Goal: Transaction & Acquisition: Purchase product/service

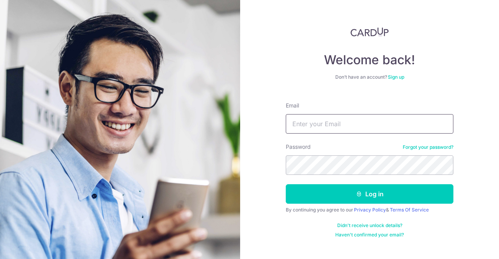
click at [346, 116] on input "Email" at bounding box center [370, 123] width 168 height 19
type input "p"
type input "[EMAIL_ADDRESS][DOMAIN_NAME]"
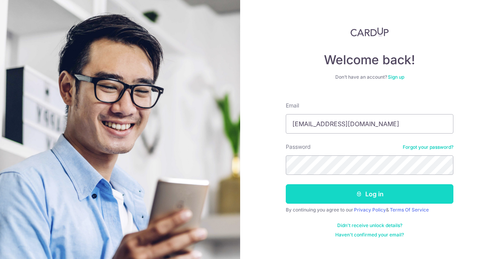
click at [350, 191] on button "Log in" at bounding box center [370, 193] width 168 height 19
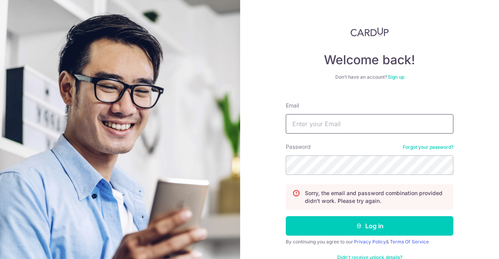
click at [340, 127] on input "Email" at bounding box center [370, 123] width 168 height 19
type input "[EMAIL_ADDRESS][DOMAIN_NAME]"
click at [286, 216] on button "Log in" at bounding box center [370, 225] width 168 height 19
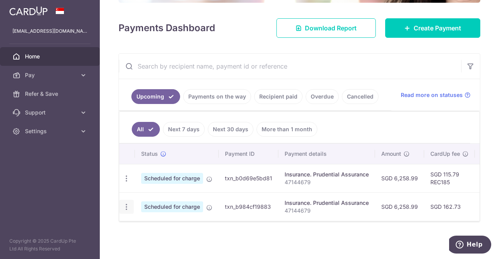
click at [125, 204] on icon "button" at bounding box center [126, 207] width 8 height 8
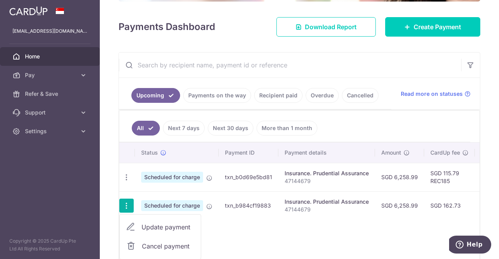
scroll to position [143, 0]
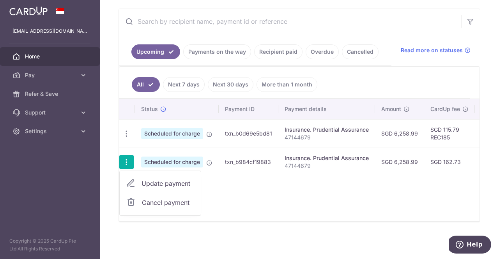
click at [166, 203] on span "Cancel payment" at bounding box center [168, 202] width 52 height 9
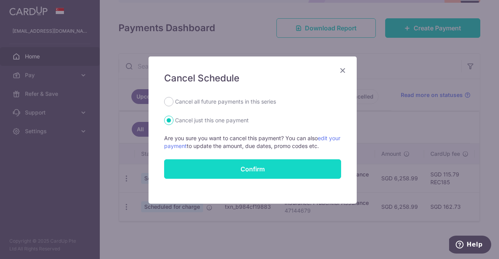
click at [248, 167] on button "Confirm" at bounding box center [252, 168] width 177 height 19
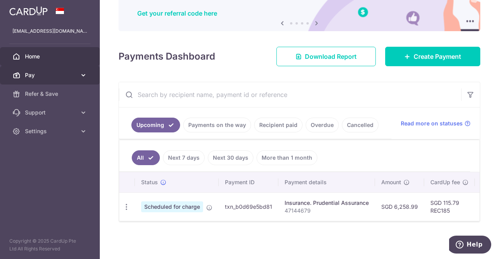
click at [56, 76] on span "Pay" at bounding box center [50, 75] width 51 height 8
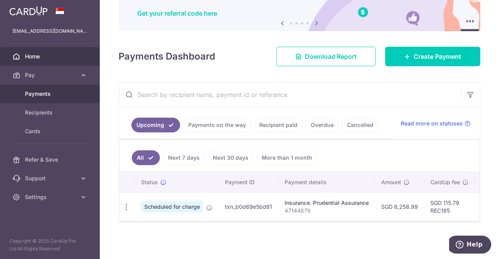
click at [41, 91] on span "Payments" at bounding box center [50, 94] width 51 height 8
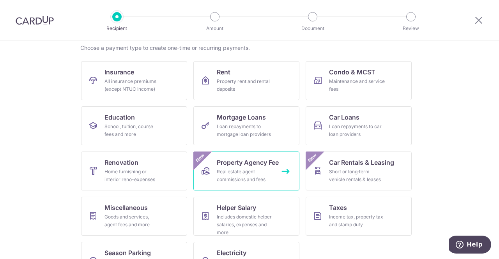
scroll to position [58, 0]
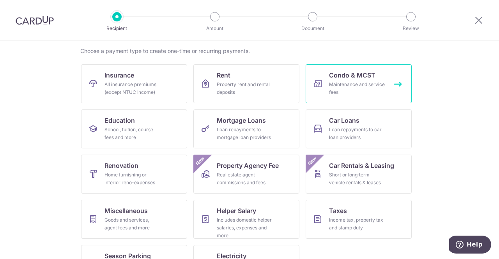
click at [360, 85] on div "Maintenance and service fees" at bounding box center [357, 89] width 56 height 16
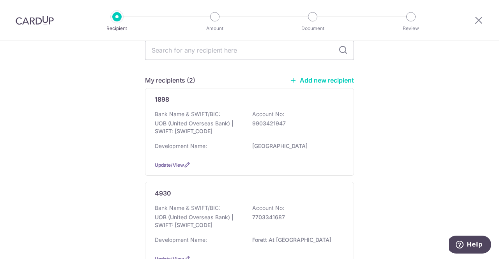
scroll to position [37, 0]
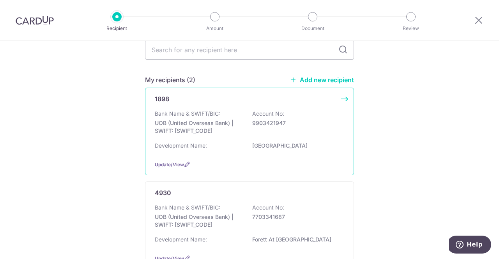
click at [223, 118] on div "Bank Name & SWIFT/BIC: UOB (United Overseas Bank) | SWIFT: UOVBSGSGXXX Account …" at bounding box center [249, 124] width 189 height 29
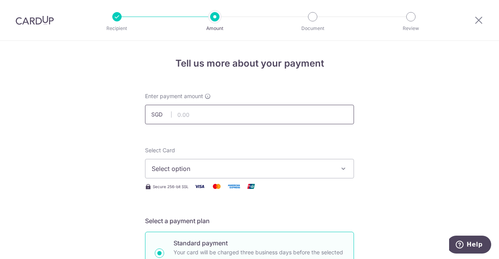
click at [210, 112] on input "text" at bounding box center [249, 114] width 209 height 19
type input "2,485.20"
click at [192, 167] on span "Select option" at bounding box center [243, 168] width 182 height 9
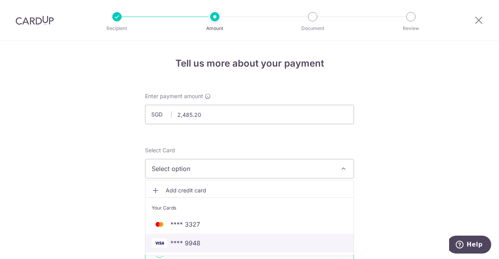
click at [185, 240] on span "**** 9948" at bounding box center [185, 242] width 30 height 9
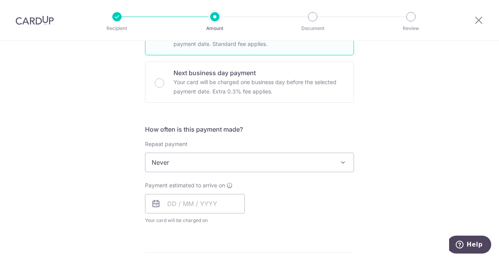
scroll to position [218, 0]
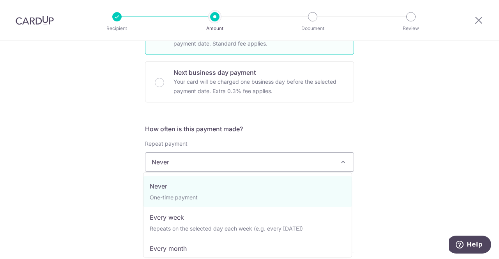
click at [248, 156] on span "Never" at bounding box center [249, 162] width 208 height 19
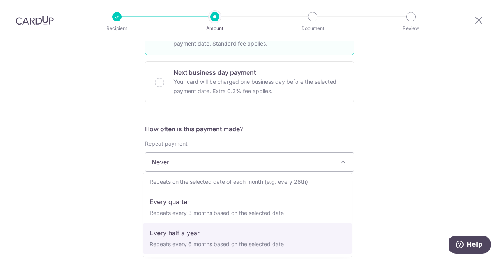
select select "5"
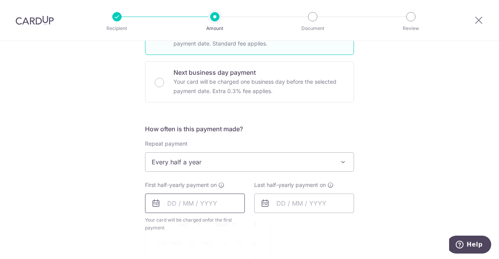
click at [198, 202] on input "text" at bounding box center [195, 203] width 100 height 19
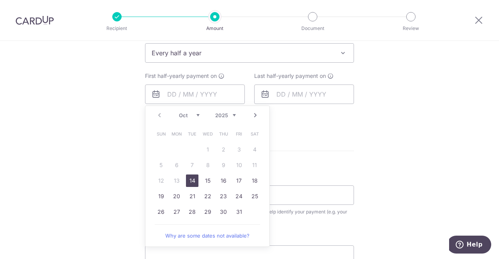
click at [190, 184] on link "14" at bounding box center [192, 181] width 12 height 12
type input "14/10/2025"
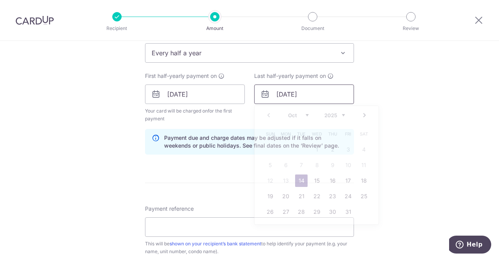
click at [305, 94] on input "14/10/2025" at bounding box center [304, 94] width 100 height 19
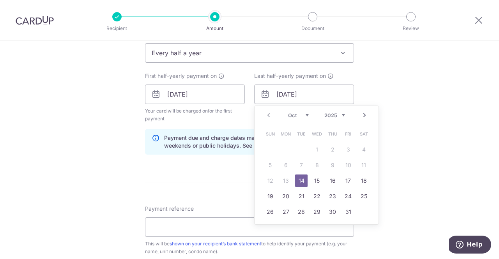
click at [342, 113] on select "2025 2026 2027 2028 2029 2030 2031 2032 2033 2034 2035" at bounding box center [334, 115] width 21 height 6
click at [333, 150] on link "1" at bounding box center [332, 149] width 12 height 12
type input "01/10/2026"
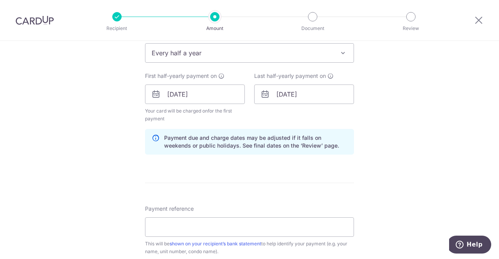
click at [394, 115] on div "Tell us more about your payment Enter payment amount SGD 2,485.20 2485.20 Selec…" at bounding box center [249, 86] width 499 height 745
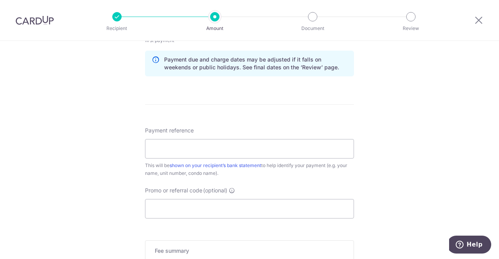
scroll to position [406, 0]
click at [226, 145] on input "Payment reference" at bounding box center [249, 148] width 209 height 19
type input "231104"
click at [182, 212] on input "Promo or referral code (optional)" at bounding box center [249, 208] width 209 height 19
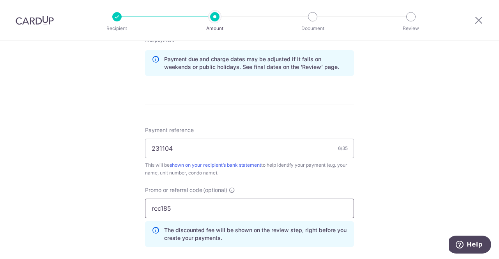
type input "rec185"
click at [53, 191] on div "Tell us more about your payment Enter payment amount SGD 2,485.20 2485.20 Selec…" at bounding box center [249, 25] width 499 height 780
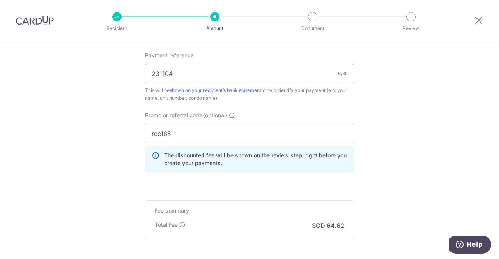
scroll to position [559, 0]
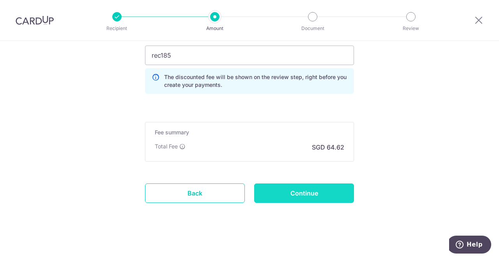
click at [296, 187] on input "Continue" at bounding box center [304, 193] width 100 height 19
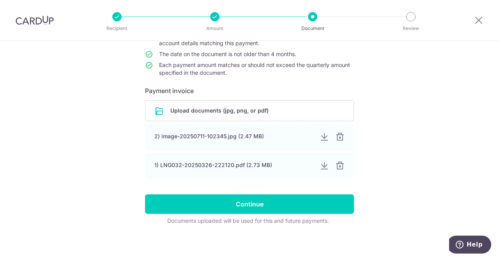
scroll to position [106, 0]
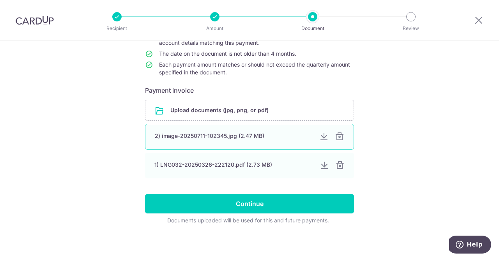
click at [335, 135] on div at bounding box center [339, 136] width 9 height 9
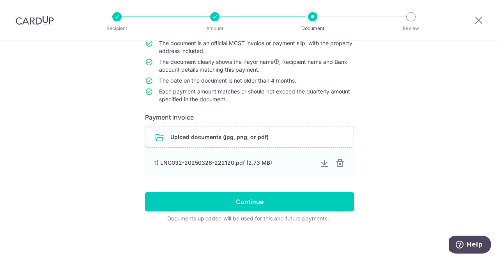
scroll to position [78, 0]
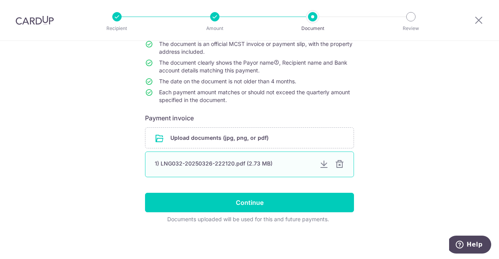
click at [339, 164] on div at bounding box center [339, 164] width 9 height 9
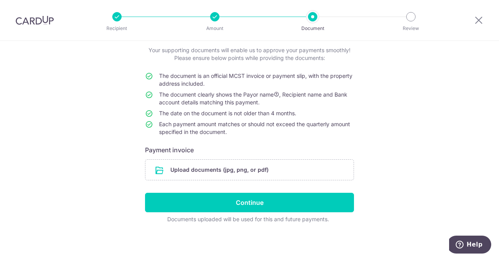
scroll to position [0, 0]
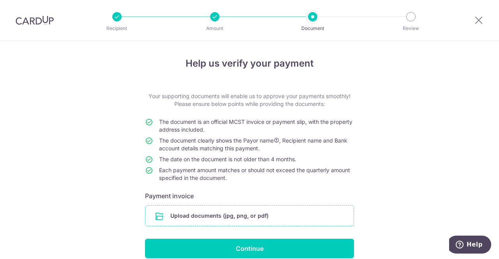
click at [218, 217] on input "file" at bounding box center [249, 216] width 208 height 20
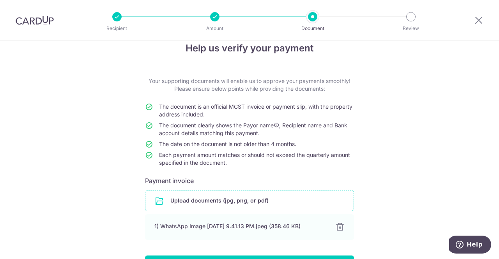
scroll to position [78, 0]
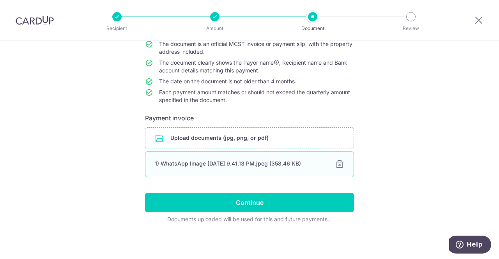
click at [338, 164] on div at bounding box center [339, 164] width 9 height 9
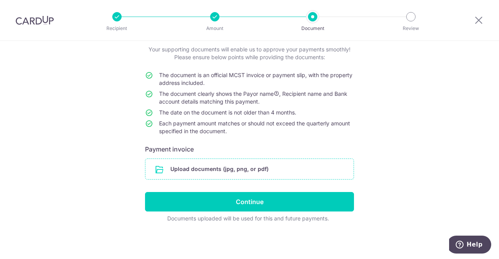
scroll to position [46, 0]
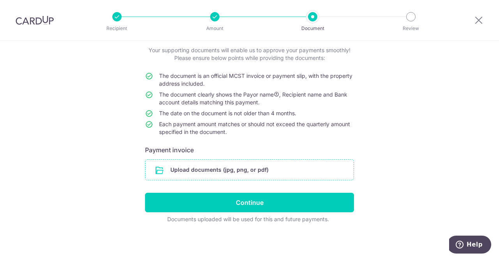
click at [215, 169] on input "file" at bounding box center [249, 170] width 208 height 20
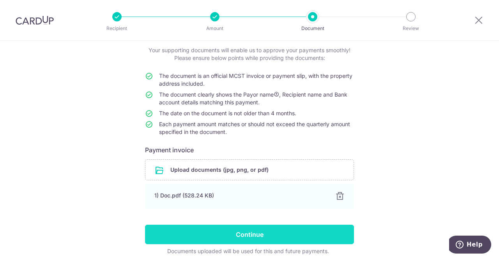
click at [236, 227] on input "Continue" at bounding box center [249, 234] width 209 height 19
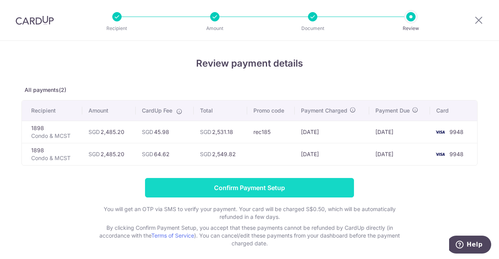
click at [251, 188] on input "Confirm Payment Setup" at bounding box center [249, 187] width 209 height 19
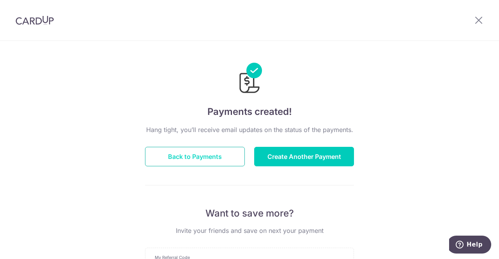
click at [189, 159] on button "Back to Payments" at bounding box center [195, 156] width 100 height 19
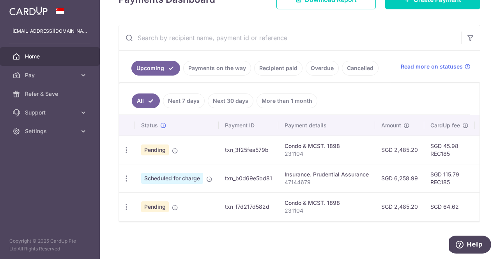
scroll to position [103, 0]
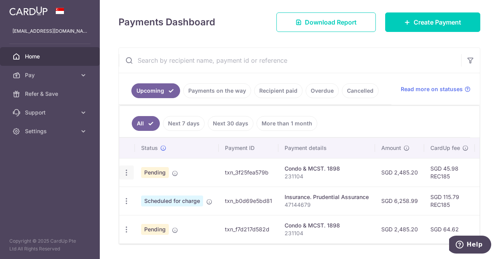
click at [125, 172] on icon "button" at bounding box center [126, 173] width 8 height 8
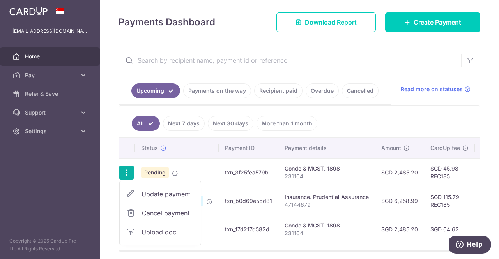
click at [185, 166] on td "Pending" at bounding box center [177, 172] width 84 height 28
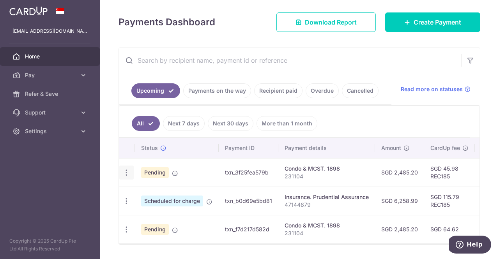
click at [124, 173] on icon "button" at bounding box center [126, 173] width 8 height 8
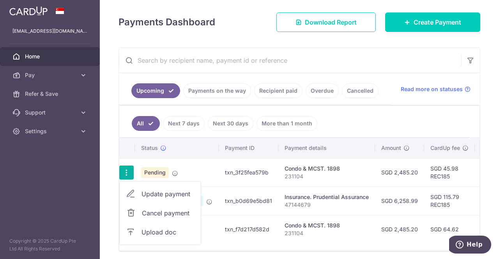
click at [152, 194] on span "Update payment" at bounding box center [167, 193] width 53 height 9
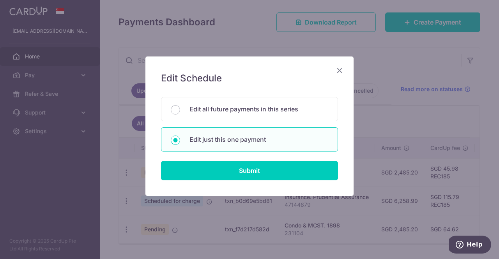
click at [344, 69] on icon "Close" at bounding box center [339, 70] width 9 height 10
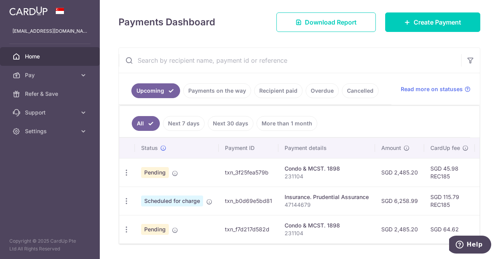
scroll to position [126, 0]
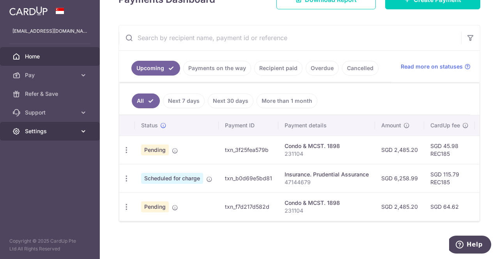
click at [84, 128] on icon at bounding box center [83, 131] width 8 height 8
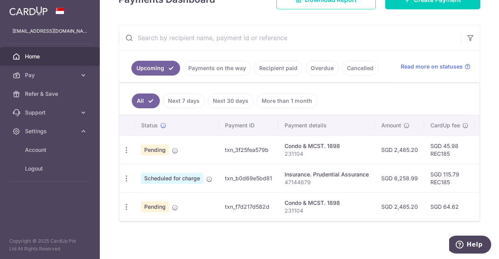
click at [183, 250] on div "× Pause Schedule Pause all future payments in this series Pause just this one p…" at bounding box center [299, 129] width 399 height 259
click at [171, 228] on div "× Pause Schedule Pause all future payments in this series Pause just this one p…" at bounding box center [299, 129] width 399 height 259
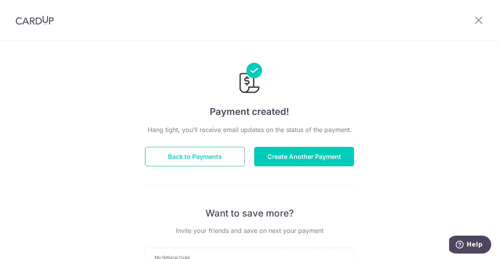
click at [201, 148] on button "Back to Payments" at bounding box center [195, 156] width 100 height 19
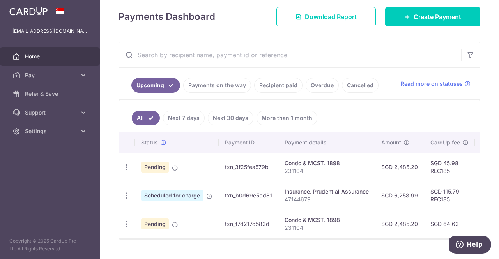
scroll to position [126, 0]
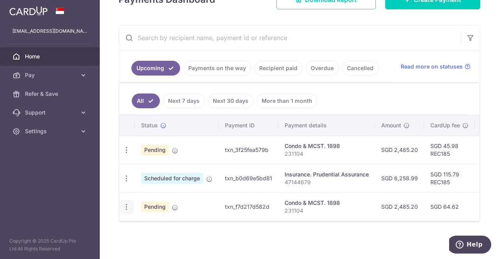
click at [127, 204] on icon "button" at bounding box center [126, 207] width 8 height 8
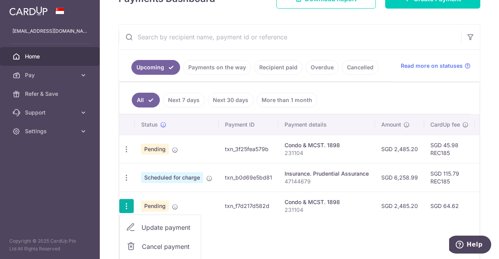
click at [301, 226] on div "Status Payment ID Payment details Amount CardUp fee Total amt. Charge date Due …" at bounding box center [299, 199] width 360 height 169
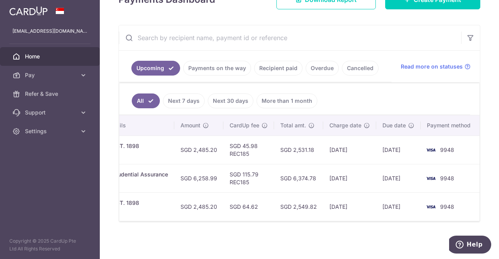
scroll to position [0, 0]
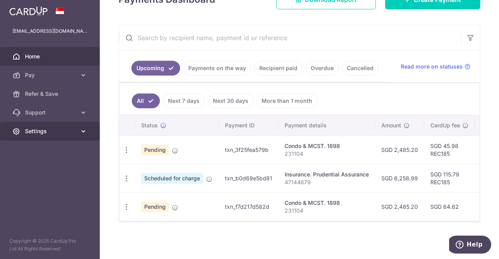
click at [40, 134] on span "Settings" at bounding box center [50, 131] width 51 height 8
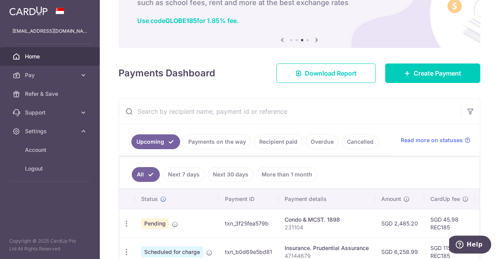
scroll to position [126, 0]
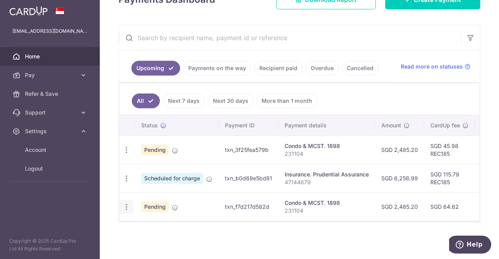
click at [125, 204] on icon "button" at bounding box center [126, 207] width 8 height 8
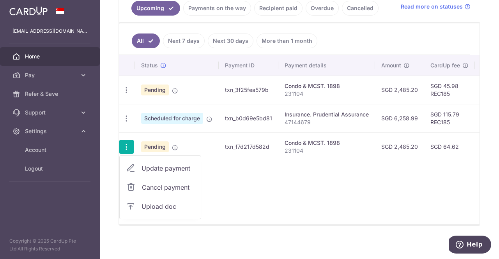
scroll to position [185, 0]
click at [171, 187] on span "Cancel payment" at bounding box center [168, 187] width 52 height 9
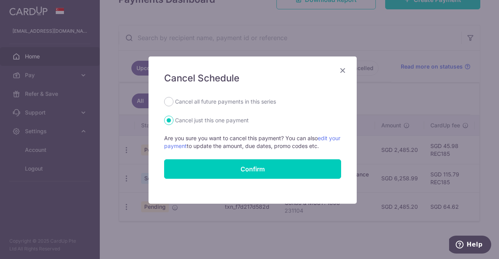
click at [215, 103] on label "Cancel all future payments in this series" at bounding box center [225, 101] width 101 height 9
click at [173, 103] on input "Cancel all future payments in this series" at bounding box center [168, 101] width 9 height 9
radio input "true"
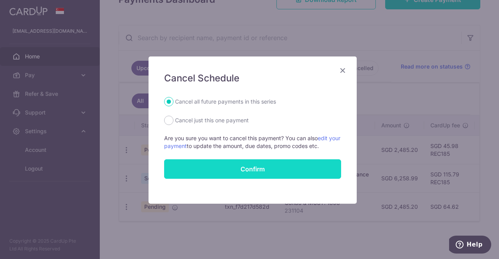
click at [210, 166] on button "Confirm" at bounding box center [252, 168] width 177 height 19
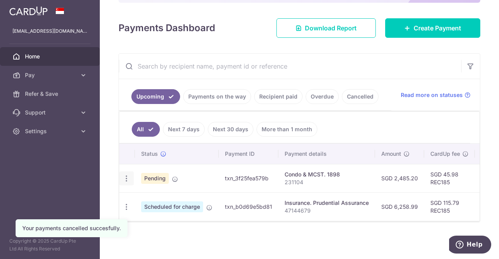
click at [126, 175] on icon "button" at bounding box center [126, 179] width 8 height 8
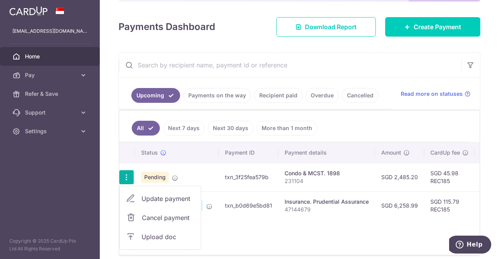
click at [157, 213] on span "Cancel payment" at bounding box center [168, 217] width 52 height 9
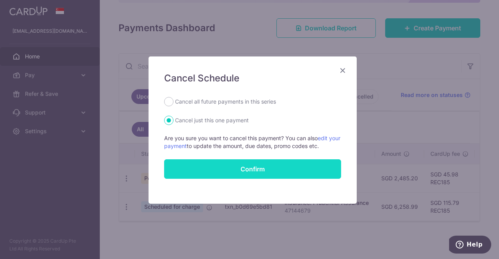
click at [204, 170] on button "Confirm" at bounding box center [252, 168] width 177 height 19
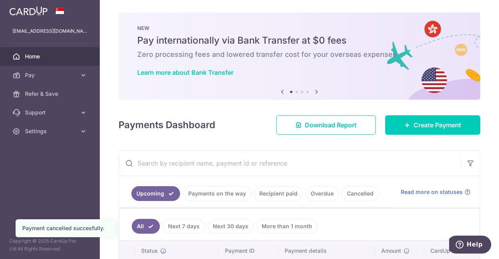
scroll to position [70, 0]
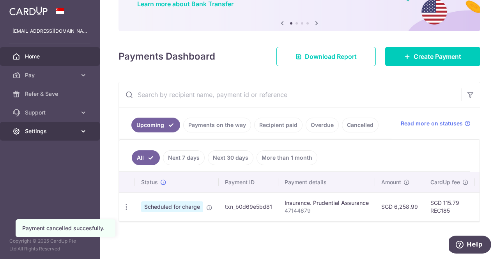
click at [48, 131] on span "Settings" at bounding box center [50, 131] width 51 height 8
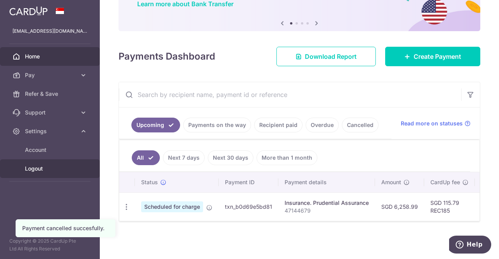
click at [50, 171] on span "Logout" at bounding box center [50, 169] width 51 height 8
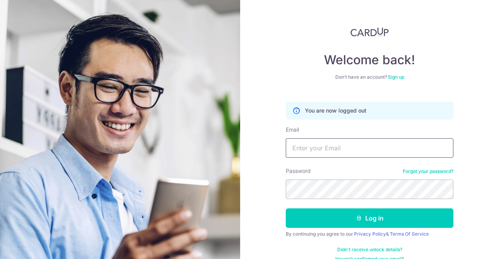
click at [301, 151] on input "Email" at bounding box center [370, 147] width 168 height 19
type input "p"
type input "k"
type input "[PERSON_NAME][EMAIL_ADDRESS][DOMAIN_NAME]"
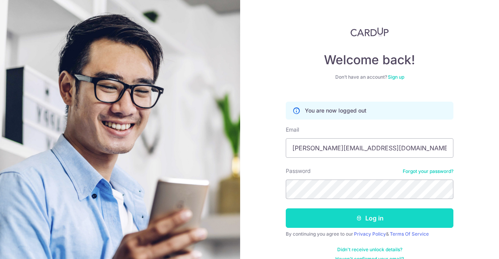
click at [359, 219] on icon "submit" at bounding box center [359, 218] width 6 height 6
